Goal: Task Accomplishment & Management: Manage account settings

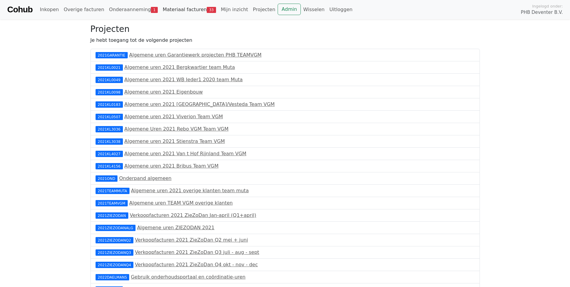
click at [162, 10] on link "Materiaal facturen 33" at bounding box center [189, 10] width 58 height 12
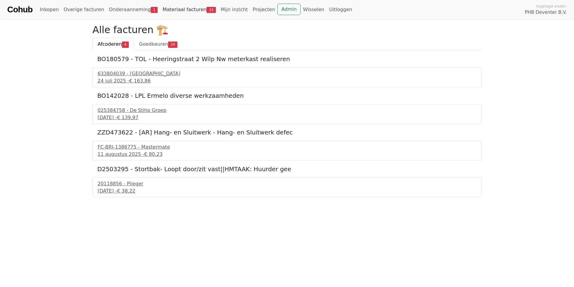
click at [172, 10] on link "Materiaal facturen 33" at bounding box center [189, 10] width 58 height 12
click at [174, 8] on link "Materiaal facturen 33" at bounding box center [189, 10] width 58 height 12
click at [122, 150] on div "FC-BRI-1386775 - Mastermate" at bounding box center [287, 146] width 379 height 7
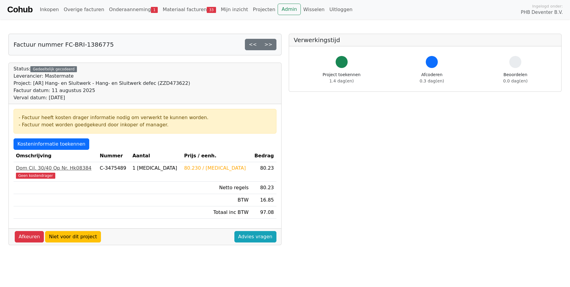
click at [29, 167] on div "Dom Cil. 30/40 Op Nr. Hk08384" at bounding box center [55, 167] width 79 height 7
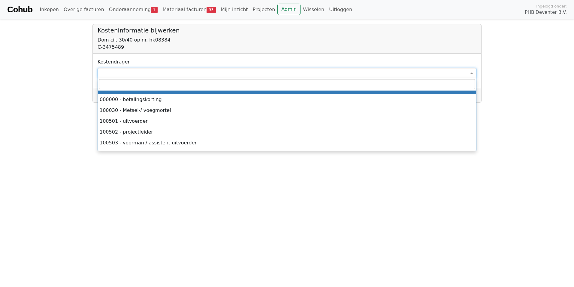
click at [121, 70] on span at bounding box center [287, 73] width 379 height 10
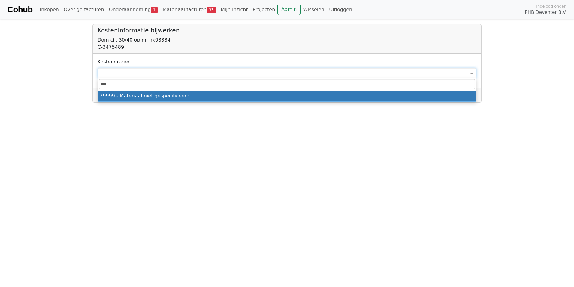
type input "****"
select select "****"
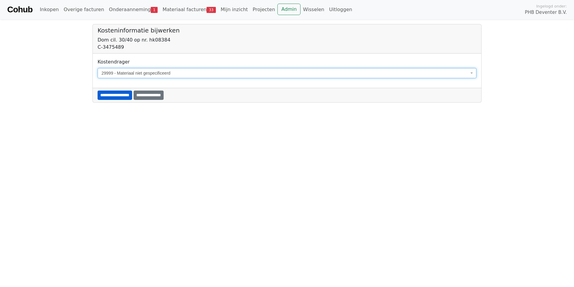
click at [125, 94] on input "**********" at bounding box center [115, 94] width 35 height 9
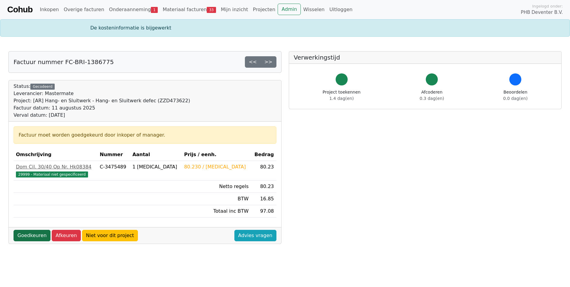
click at [35, 236] on link "Goedkeuren" at bounding box center [32, 235] width 37 height 11
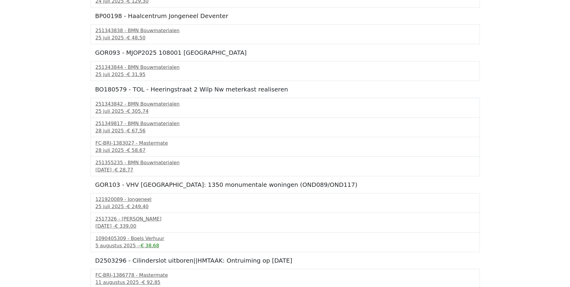
scroll to position [536, 0]
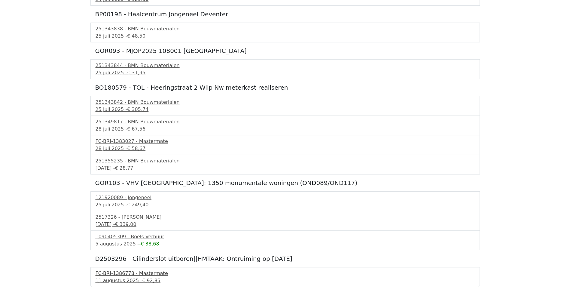
click at [114, 278] on div "[DATE] - € 92,85" at bounding box center [285, 280] width 379 height 7
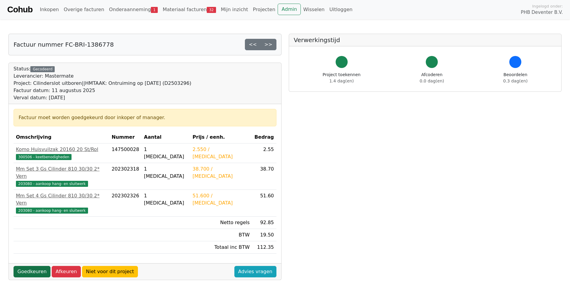
click at [36, 266] on link "Goedkeuren" at bounding box center [32, 271] width 37 height 11
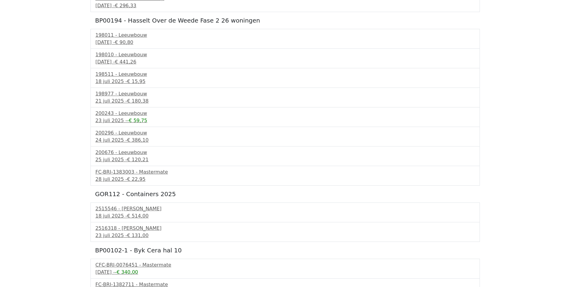
scroll to position [120, 0]
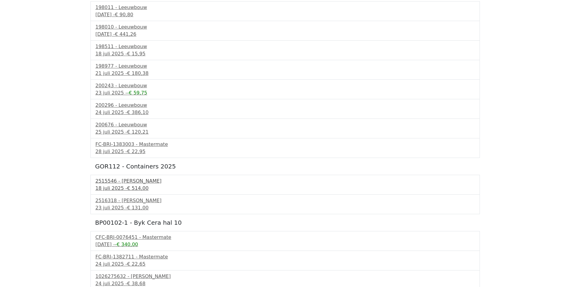
click at [127, 185] on span "€ 514,00" at bounding box center [137, 188] width 21 height 6
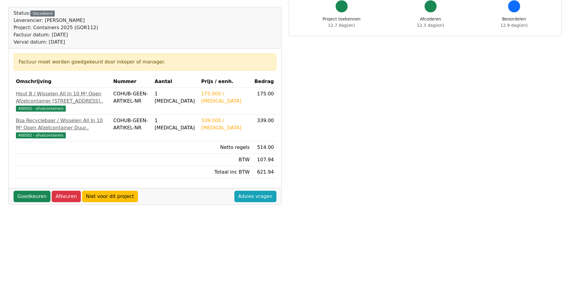
scroll to position [60, 0]
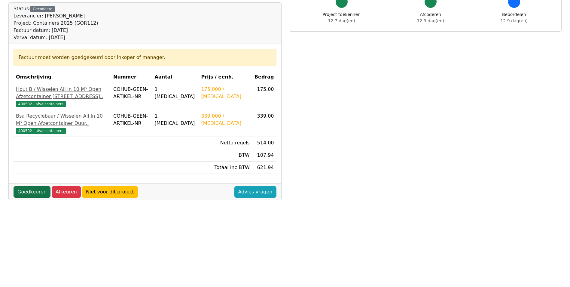
click at [34, 197] on link "Goedkeuren" at bounding box center [32, 191] width 37 height 11
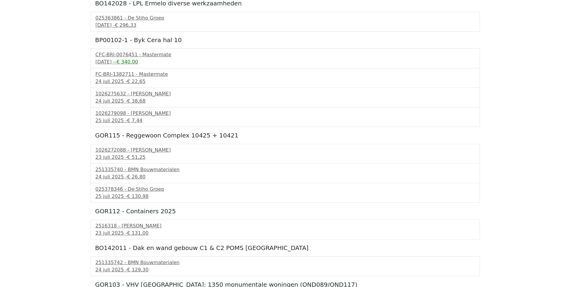
scroll to position [270, 0]
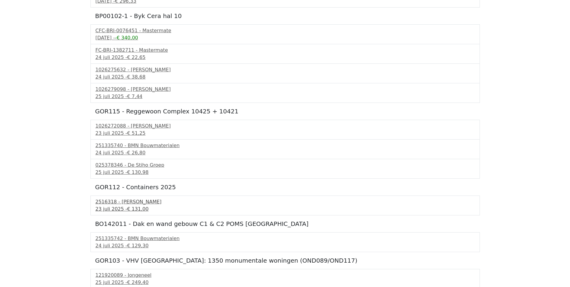
click at [116, 208] on div "23 juli 2025 - € 131,00" at bounding box center [285, 208] width 379 height 7
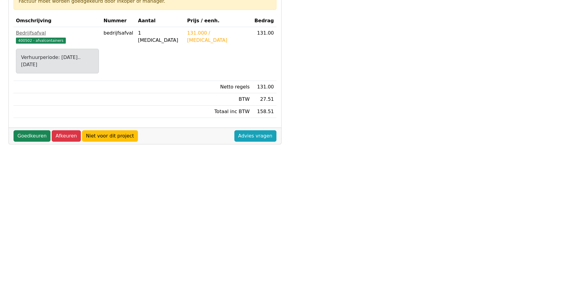
scroll to position [120, 0]
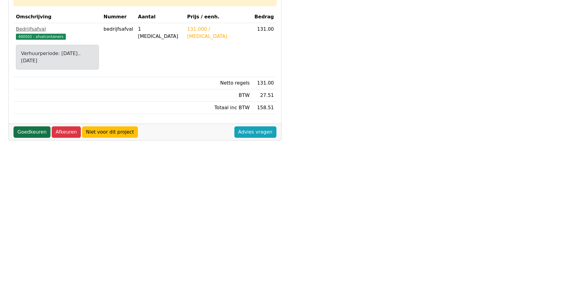
click at [34, 126] on link "Goedkeuren" at bounding box center [32, 131] width 37 height 11
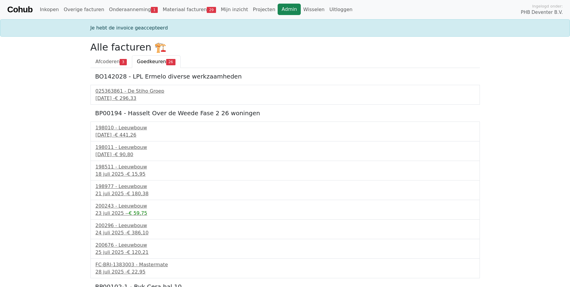
click at [278, 9] on link "Admin" at bounding box center [289, 9] width 23 height 11
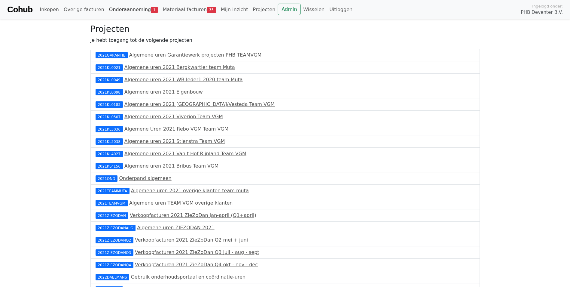
click at [115, 8] on link "Onderaanneming 1" at bounding box center [134, 10] width 54 height 12
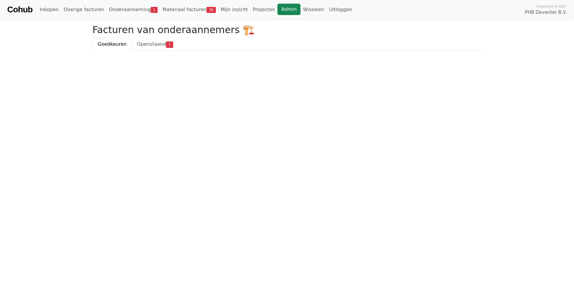
click at [278, 10] on link "Admin" at bounding box center [289, 9] width 23 height 11
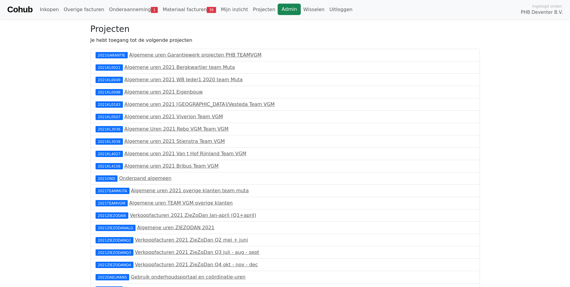
click at [278, 9] on link "Admin" at bounding box center [289, 9] width 23 height 11
click at [168, 9] on link "Materiaal facturen 36" at bounding box center [189, 10] width 58 height 12
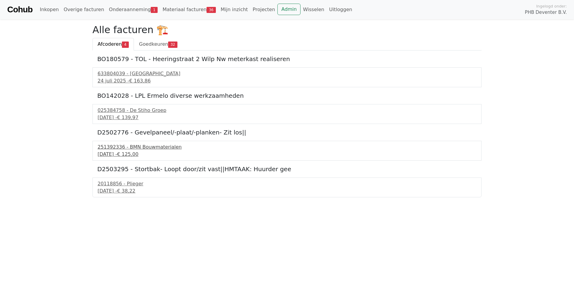
click at [125, 148] on div "251392336 - BMN Bouwmaterialen" at bounding box center [287, 146] width 379 height 7
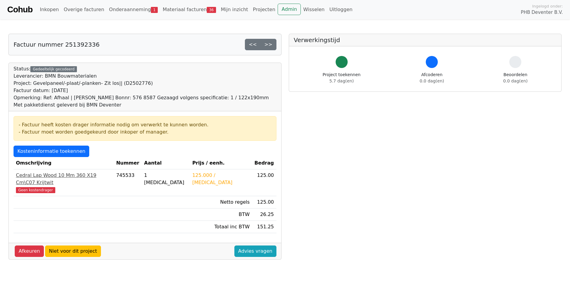
click at [33, 175] on div "Cedral Lap Wood 10 Mm 360 X19 Cm\C07 Krijtwit" at bounding box center [64, 179] width 96 height 14
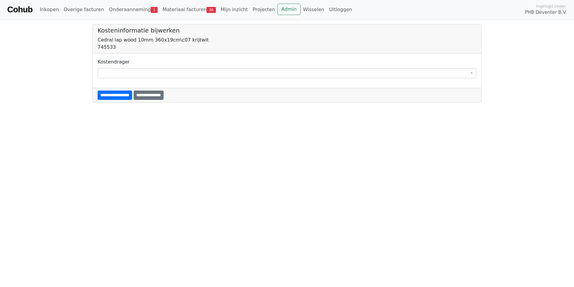
click at [110, 67] on div "**********" at bounding box center [287, 68] width 379 height 20
click at [112, 72] on span at bounding box center [287, 73] width 379 height 10
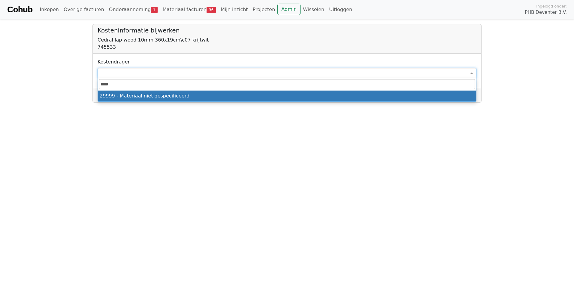
type input "****"
select select "****"
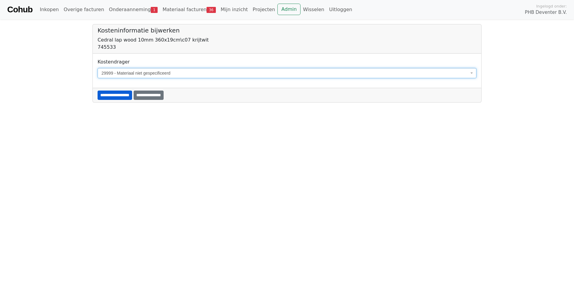
click at [111, 92] on input "**********" at bounding box center [115, 94] width 35 height 9
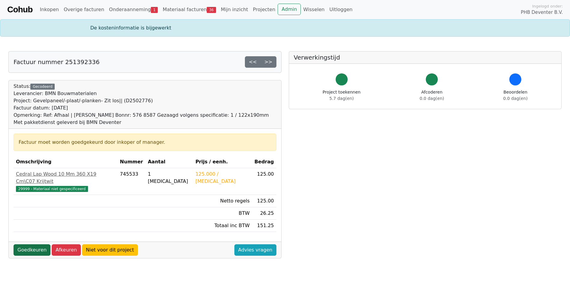
click at [29, 245] on link "Goedkeuren" at bounding box center [32, 249] width 37 height 11
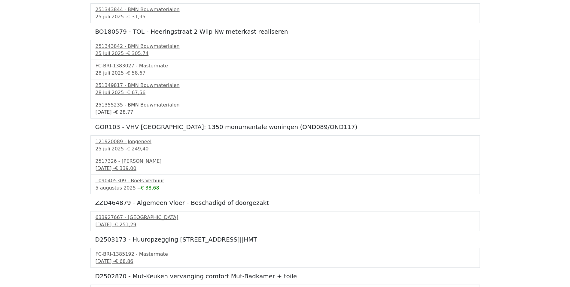
scroll to position [541, 0]
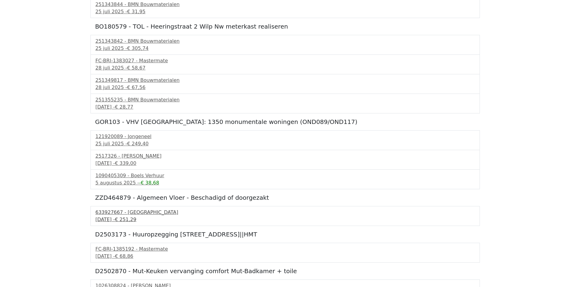
click at [110, 218] on div "[DATE] - € 251,29" at bounding box center [285, 219] width 379 height 7
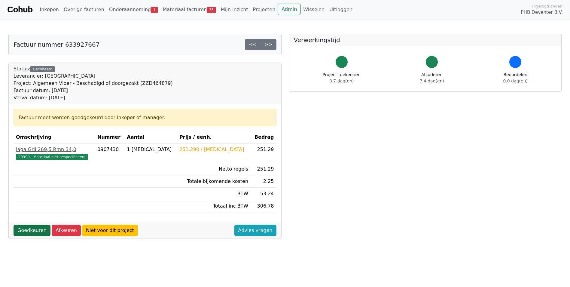
click at [36, 230] on link "Goedkeuren" at bounding box center [32, 229] width 37 height 11
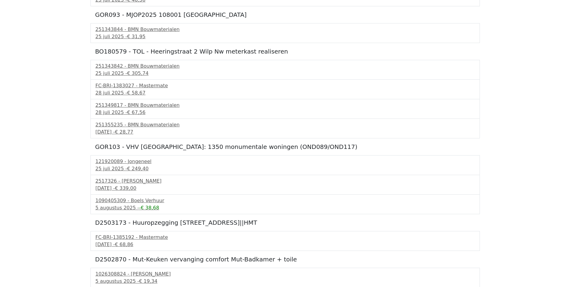
scroll to position [541, 0]
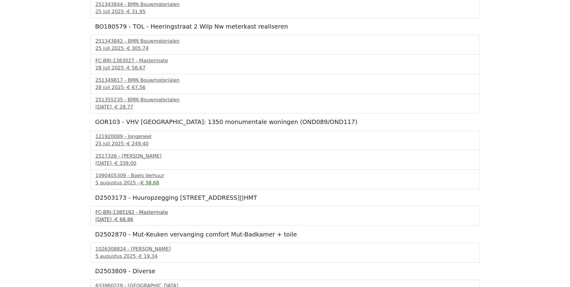
click at [107, 215] on div "FC-BRI-1385192 - Mastermate" at bounding box center [285, 212] width 379 height 7
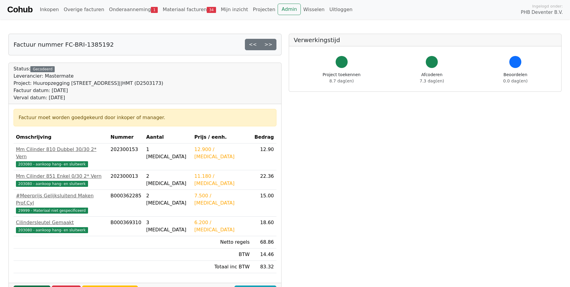
click at [36, 285] on link "Goedkeuren" at bounding box center [32, 290] width 37 height 11
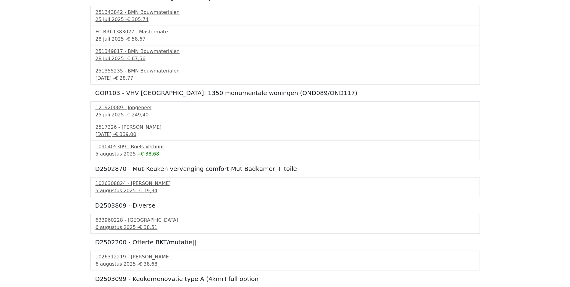
scroll to position [571, 0]
click at [106, 187] on div "[DATE] - € 19,34" at bounding box center [285, 189] width 379 height 7
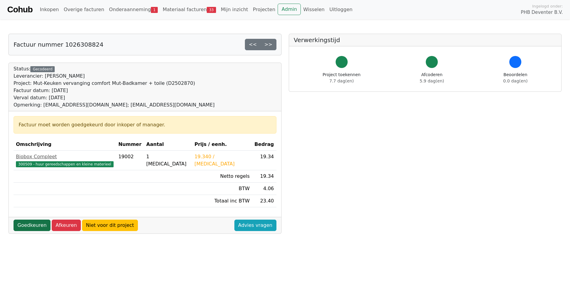
click at [30, 228] on link "Goedkeuren" at bounding box center [32, 224] width 37 height 11
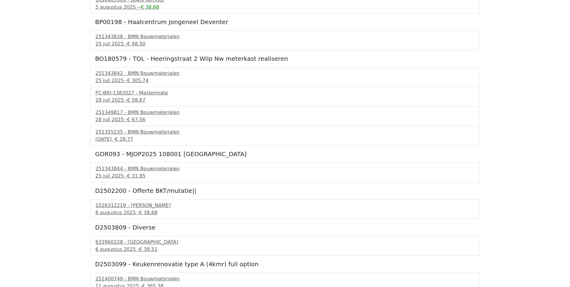
scroll to position [553, 0]
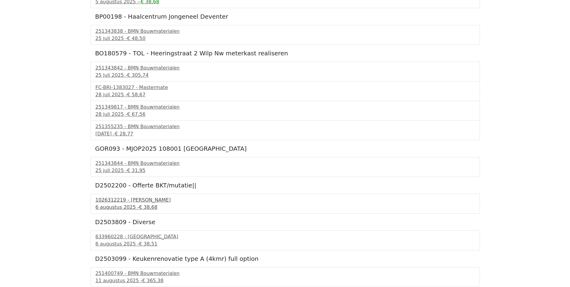
click at [109, 202] on div "1026312219 - [PERSON_NAME]" at bounding box center [285, 199] width 379 height 7
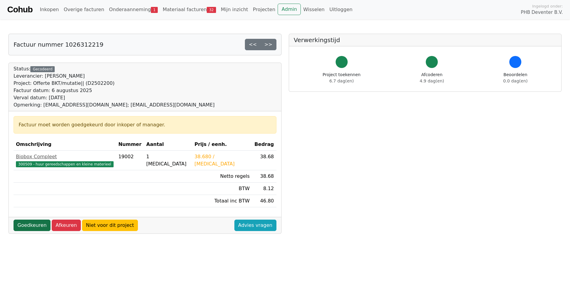
click at [32, 227] on link "Goedkeuren" at bounding box center [32, 224] width 37 height 11
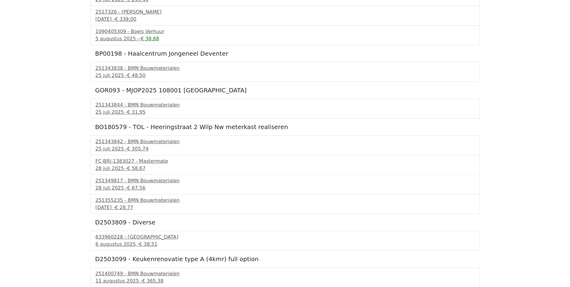
scroll to position [516, 0]
click at [112, 239] on div "633960228 - [GEOGRAPHIC_DATA]" at bounding box center [285, 236] width 379 height 7
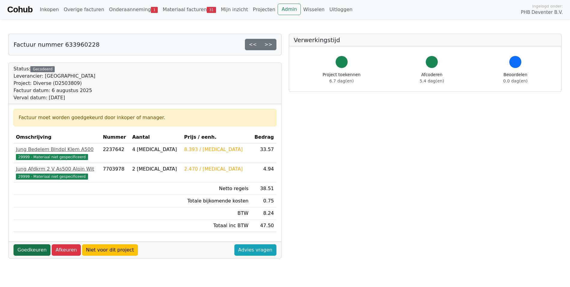
click at [38, 250] on link "Goedkeuren" at bounding box center [32, 249] width 37 height 11
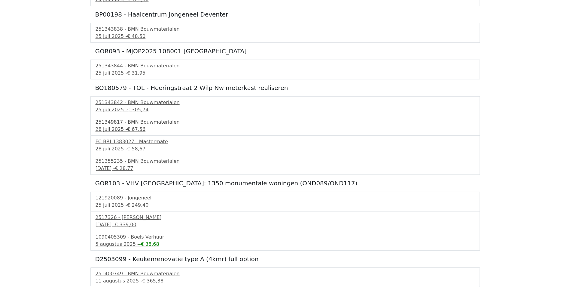
scroll to position [480, 0]
click at [116, 276] on div "251400749 - BMN Bouwmaterialen" at bounding box center [285, 272] width 379 height 7
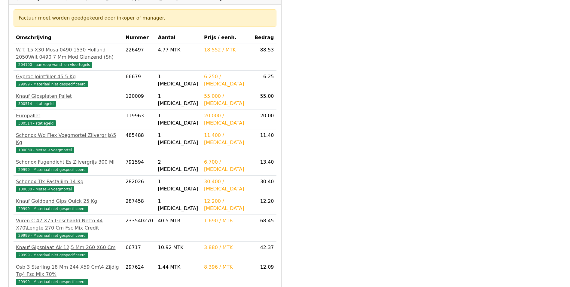
scroll to position [183, 0]
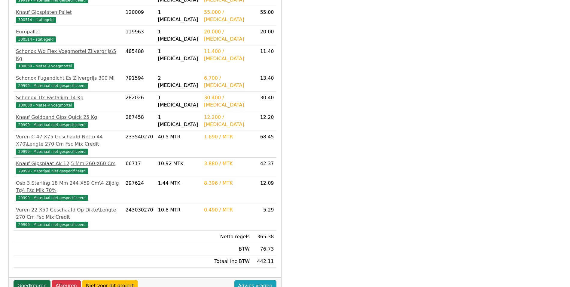
click at [25, 280] on link "Goedkeuren" at bounding box center [32, 285] width 37 height 11
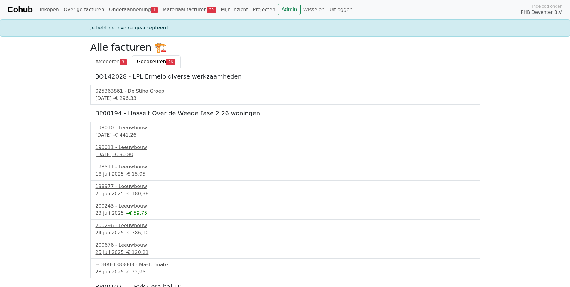
click at [150, 56] on link "Goedkeuren 26" at bounding box center [156, 61] width 49 height 13
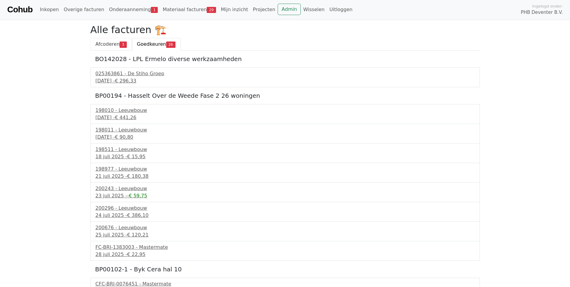
click at [109, 46] on span "Afcoderen" at bounding box center [108, 44] width 24 height 6
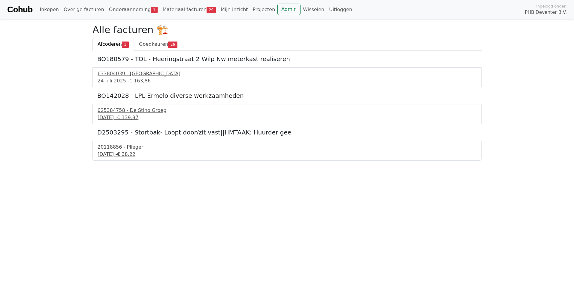
click at [119, 150] on div "20118856 - Plieger" at bounding box center [287, 146] width 379 height 7
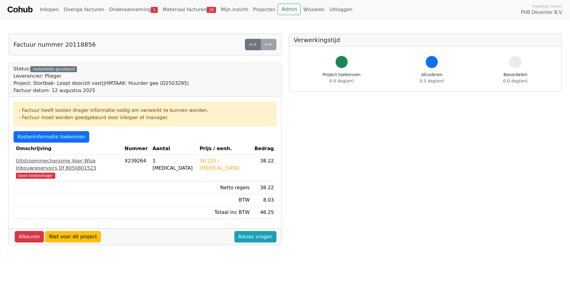
click at [31, 162] on div "Uitstroommechanisme Voor Wisa Inbouwreservoirs Df 8050801523" at bounding box center [68, 164] width 104 height 14
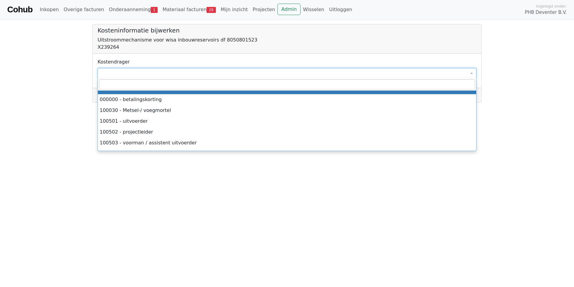
click at [114, 71] on span at bounding box center [287, 73] width 379 height 10
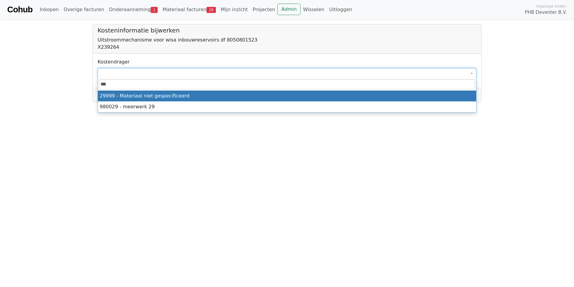
type input "****"
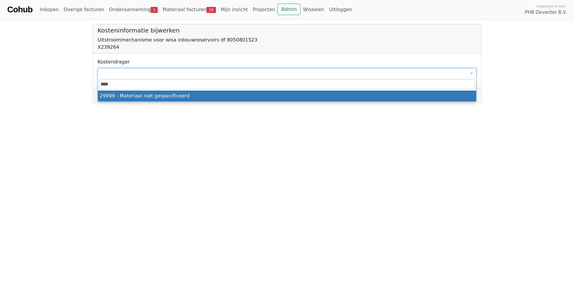
select select "****"
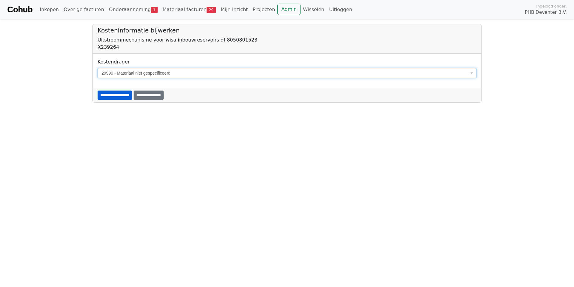
click at [123, 95] on input "**********" at bounding box center [115, 94] width 35 height 9
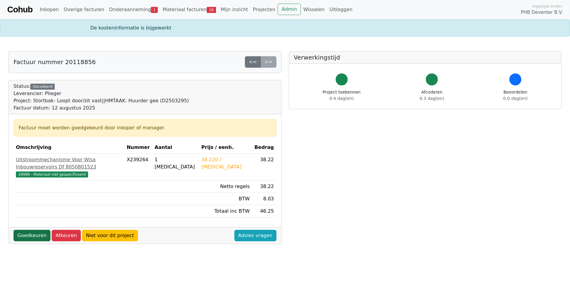
click at [26, 230] on link "Goedkeuren" at bounding box center [32, 235] width 37 height 11
